Goal: Task Accomplishment & Management: Use online tool/utility

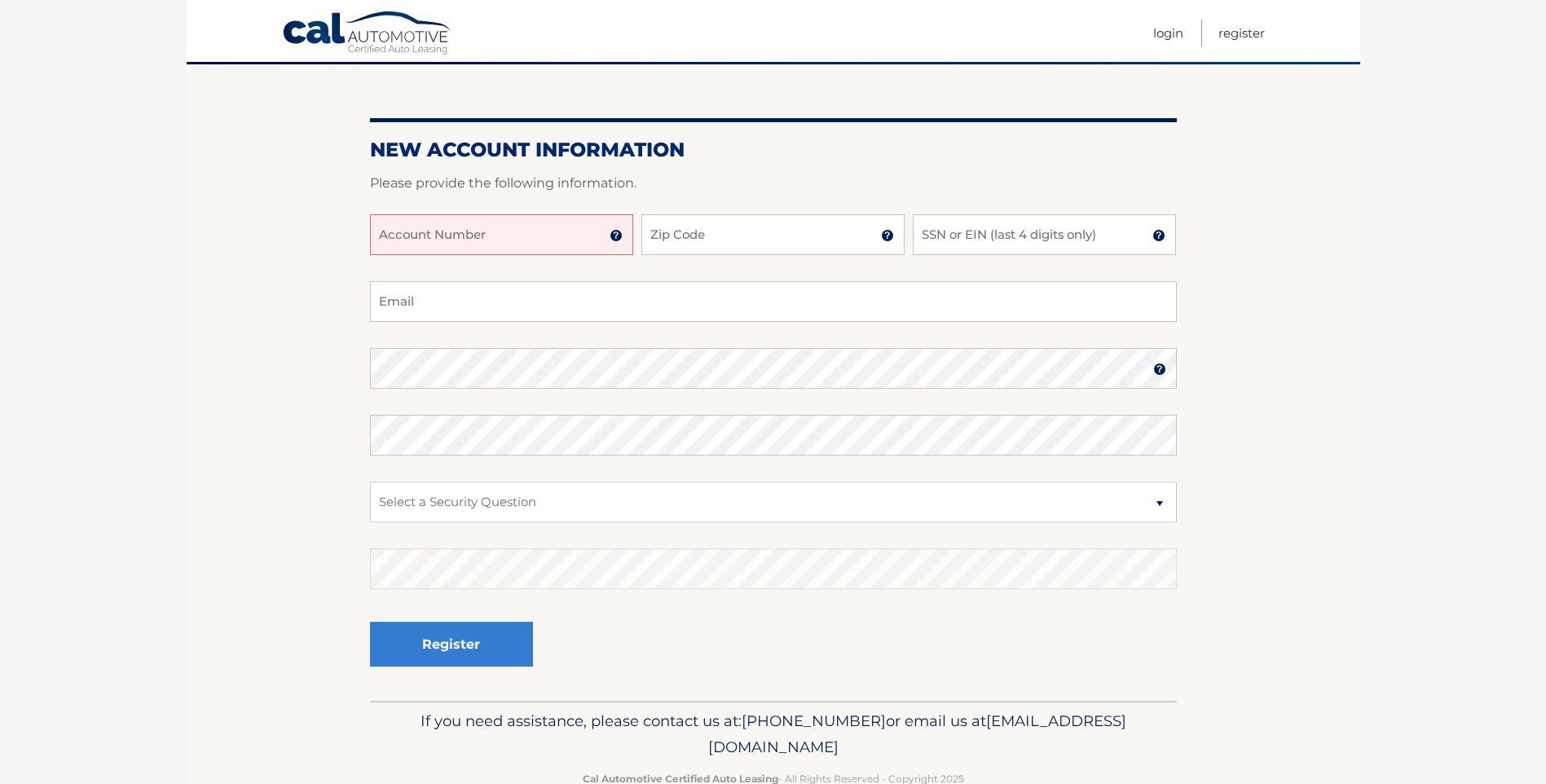
scroll to position [176, 0]
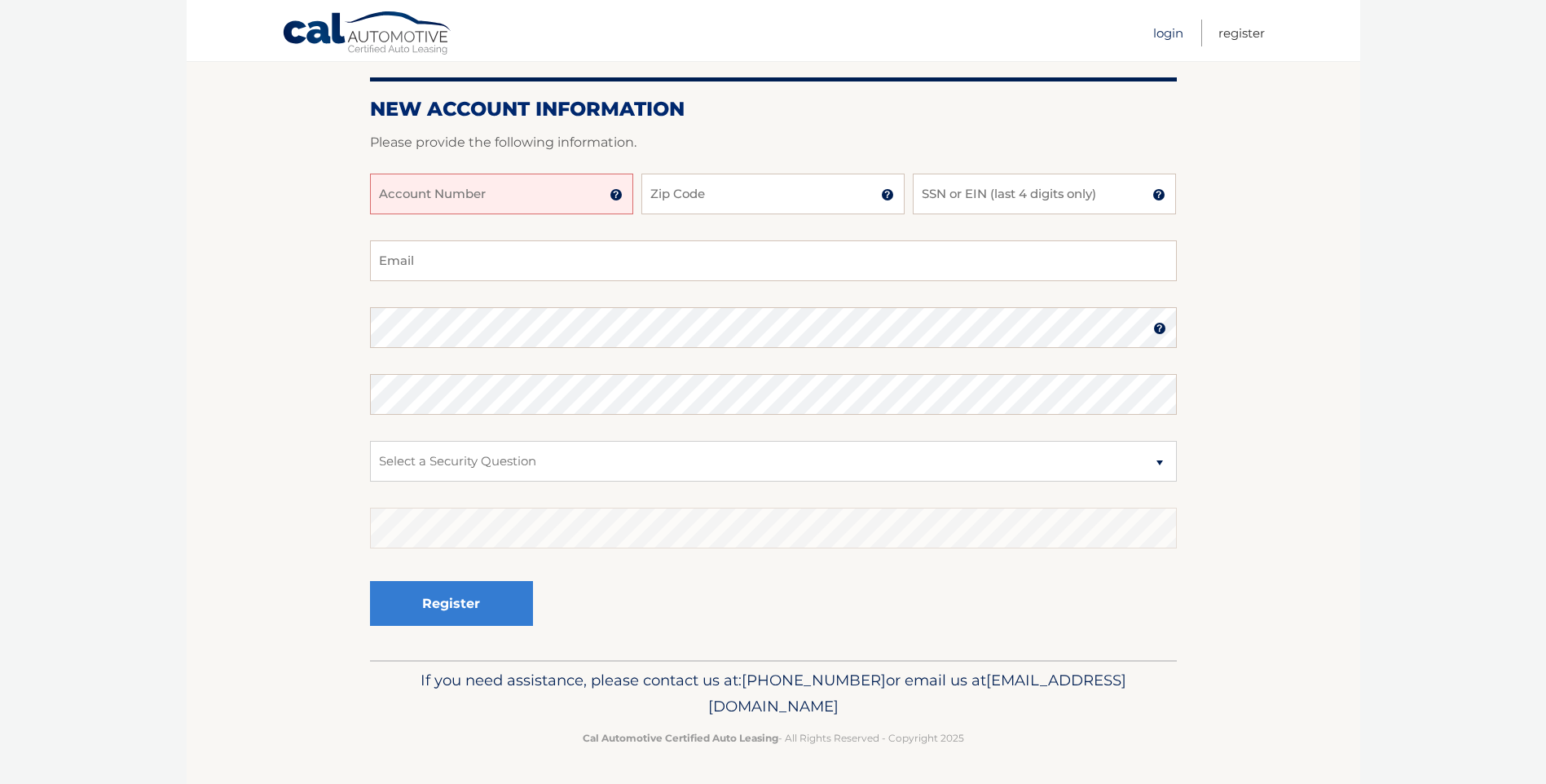
click at [1174, 23] on link "Login" at bounding box center [1169, 33] width 30 height 27
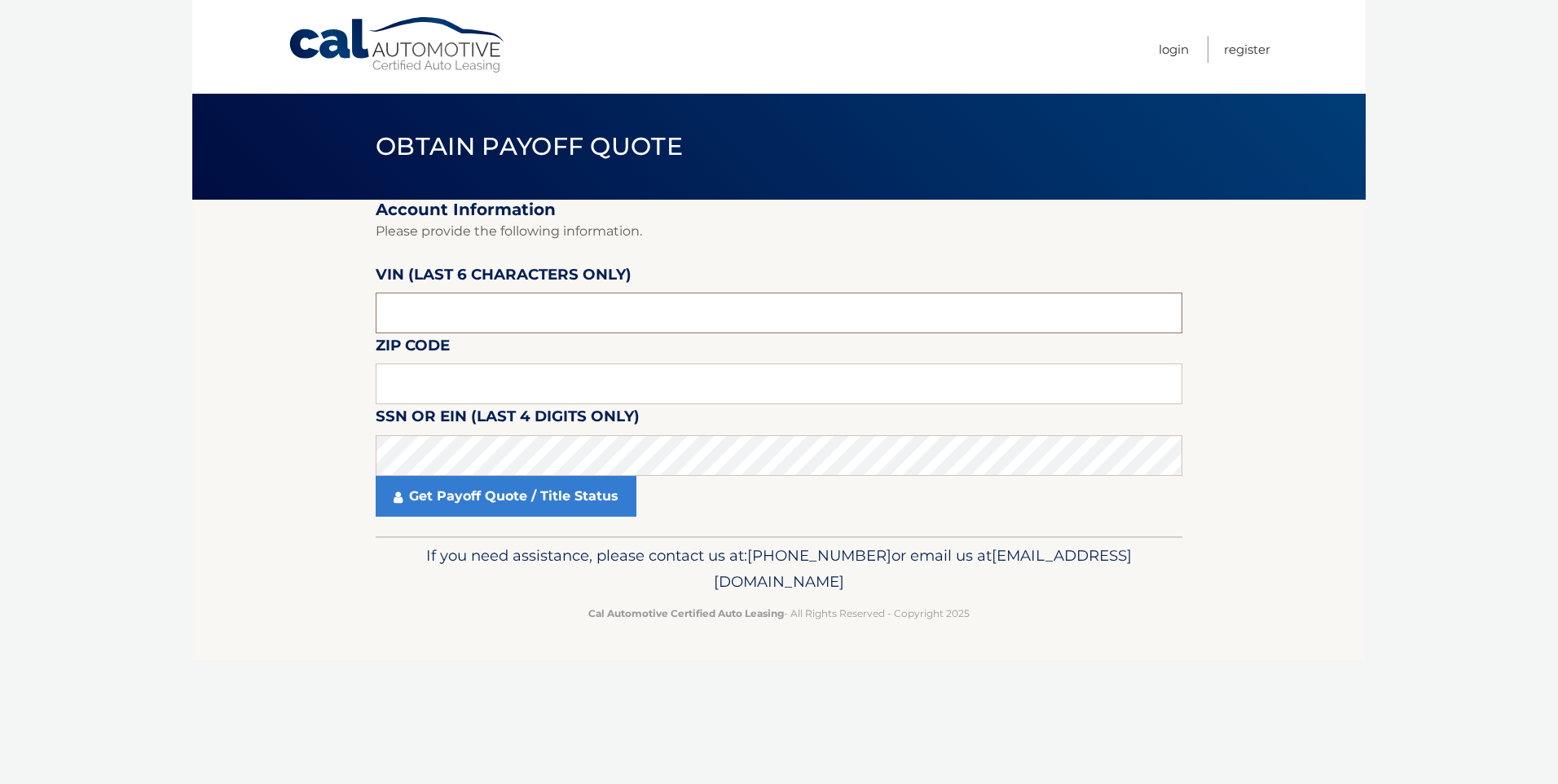
click at [489, 314] on input "text" at bounding box center [778, 313] width 807 height 41
type input "716586"
click at [474, 375] on input "text" at bounding box center [778, 384] width 807 height 41
type input "08723"
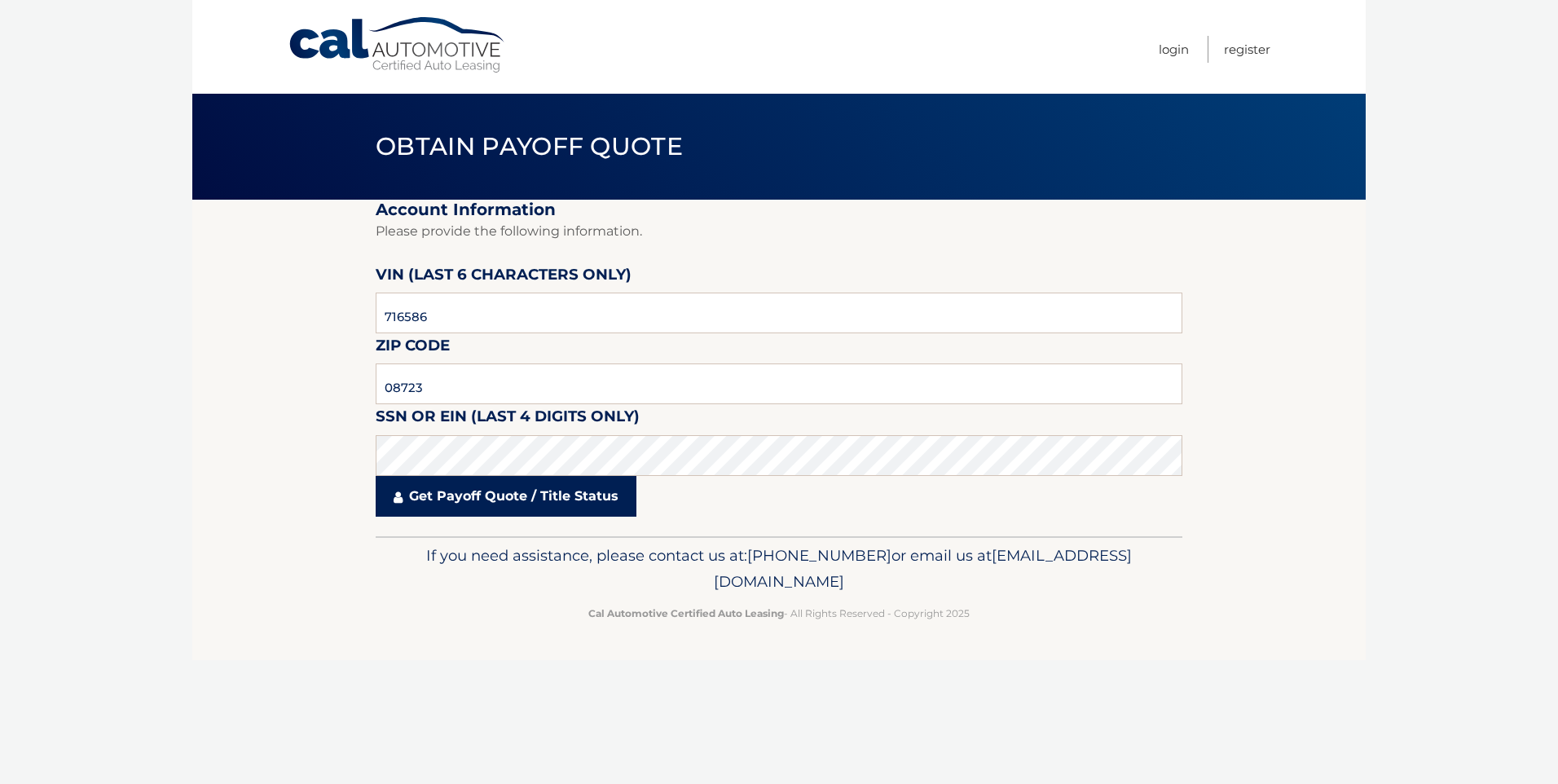
click at [400, 498] on icon at bounding box center [398, 497] width 9 height 13
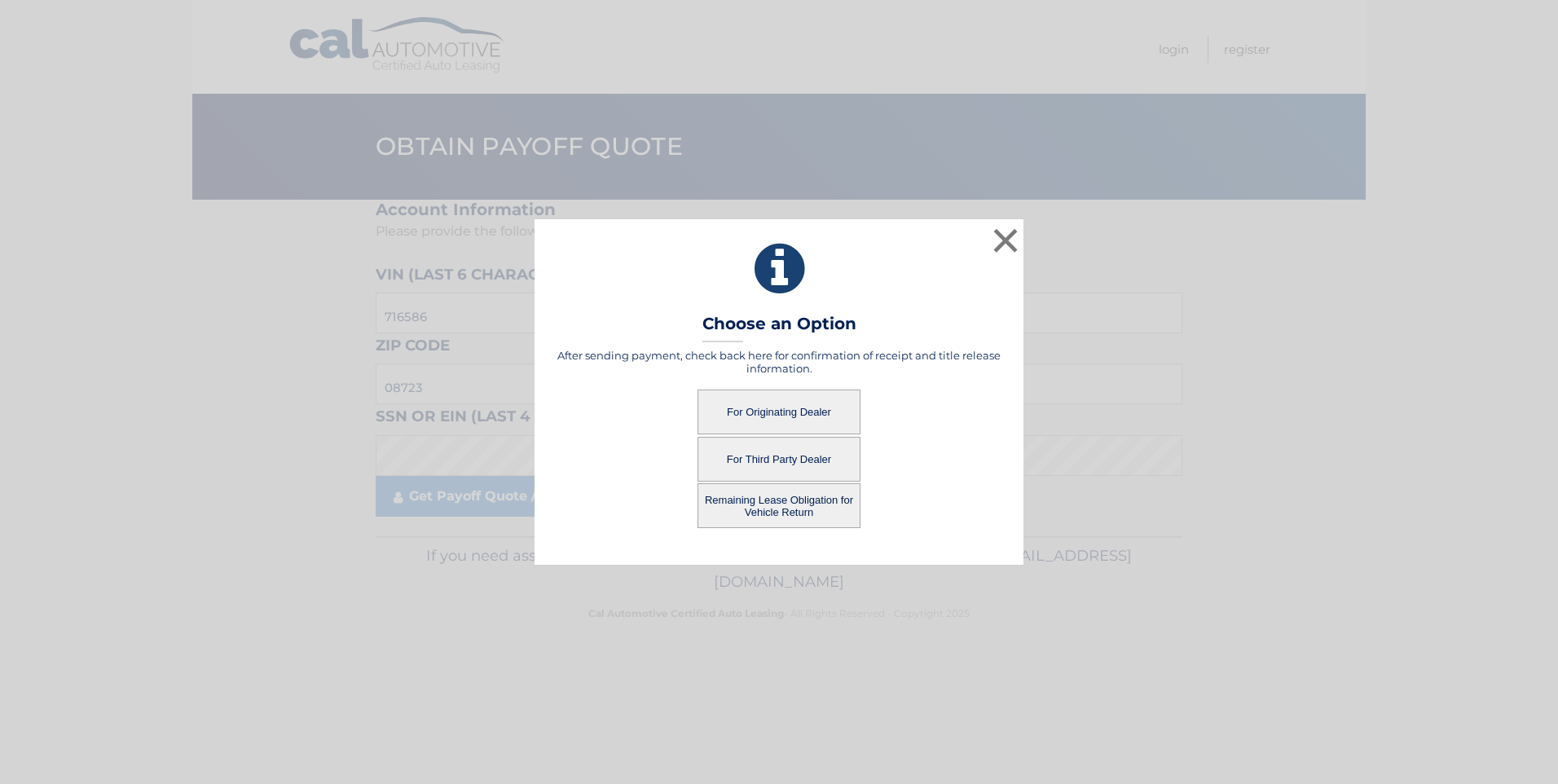
click at [793, 405] on button "For Originating Dealer" at bounding box center [779, 412] width 163 height 45
click at [767, 404] on button "For Originating Dealer" at bounding box center [779, 412] width 163 height 45
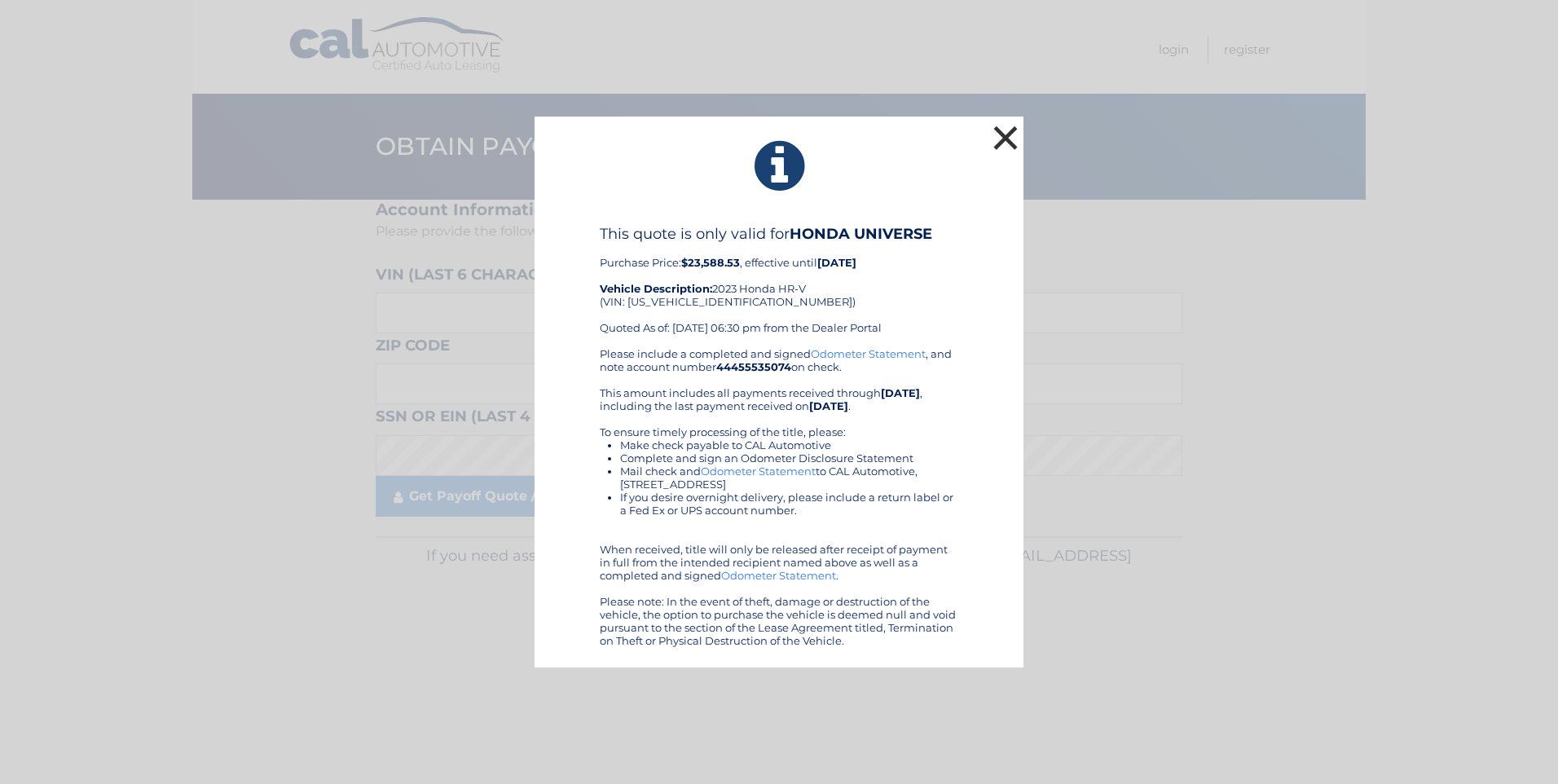
click at [1004, 128] on button "×" at bounding box center [1006, 137] width 33 height 33
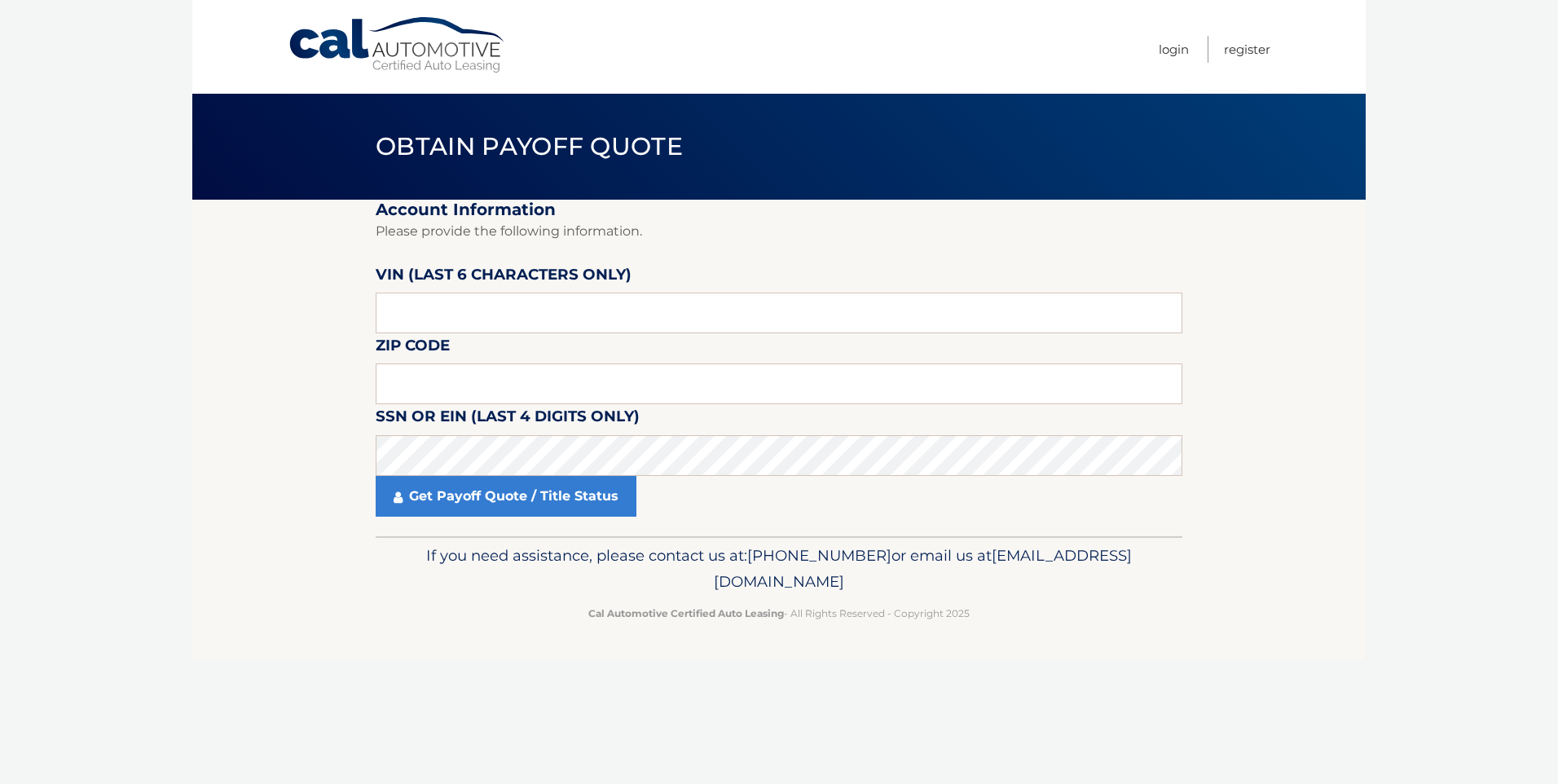
click at [639, 53] on nav "Menu Login Register" at bounding box center [895, 47] width 750 height 94
